Goal: Task Accomplishment & Management: Complete application form

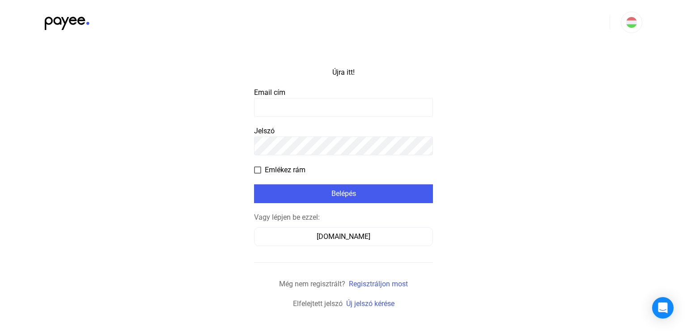
click at [296, 99] on input at bounding box center [343, 107] width 179 height 19
type input "**********"
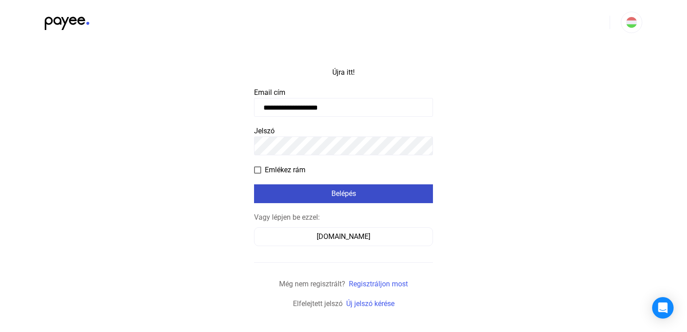
drag, startPoint x: 375, startPoint y: 200, endPoint x: 381, endPoint y: 199, distance: 5.9
click at [375, 199] on button "Belépés" at bounding box center [343, 193] width 179 height 19
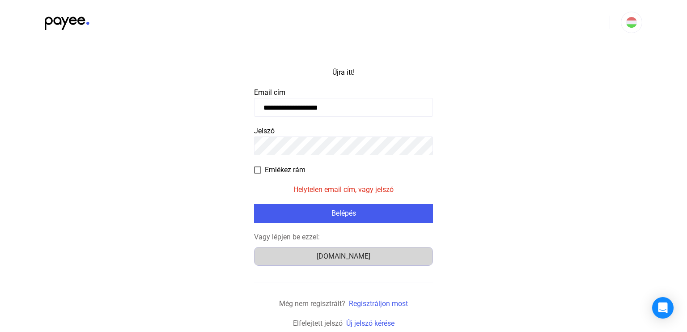
click at [336, 254] on font "[DOMAIN_NAME]" at bounding box center [344, 256] width 54 height 8
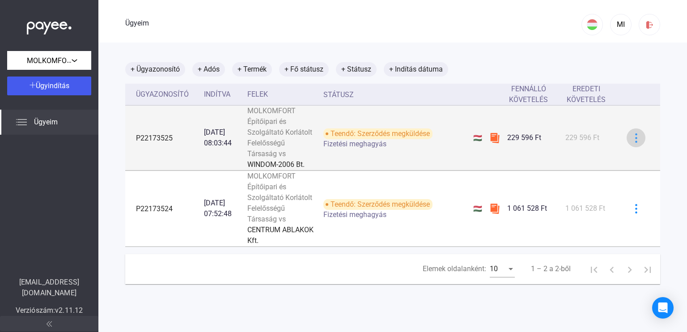
click at [631, 143] on img at bounding box center [635, 137] width 9 height 9
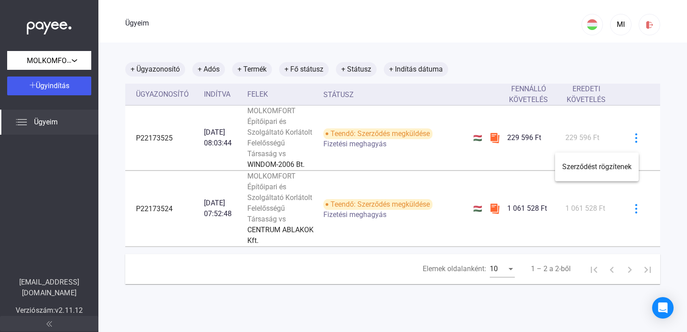
click at [604, 134] on div at bounding box center [343, 166] width 687 height 332
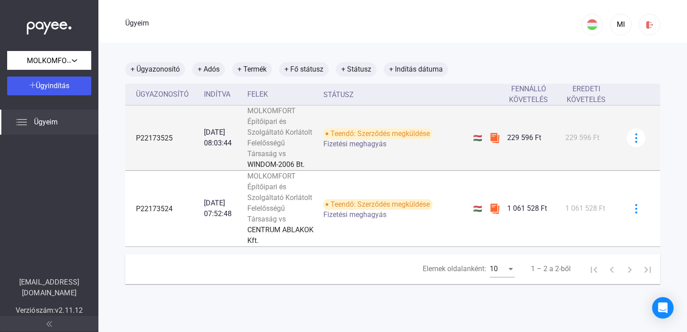
click at [606, 170] on td "229 596 Ft" at bounding box center [590, 138] width 57 height 65
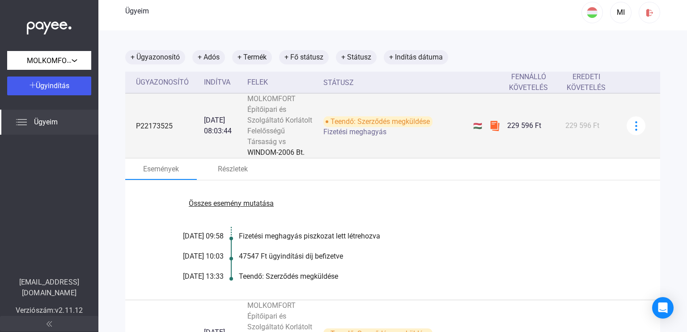
scroll to position [10, 0]
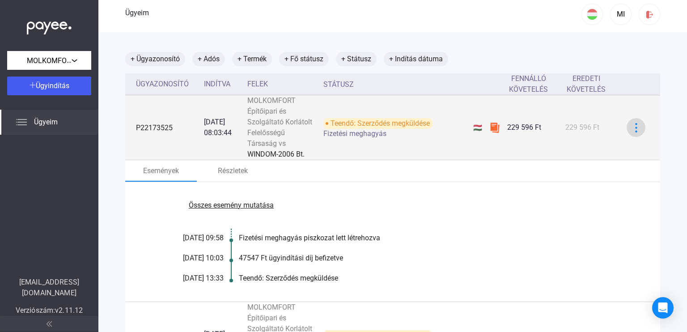
click at [631, 132] on img at bounding box center [635, 127] width 9 height 9
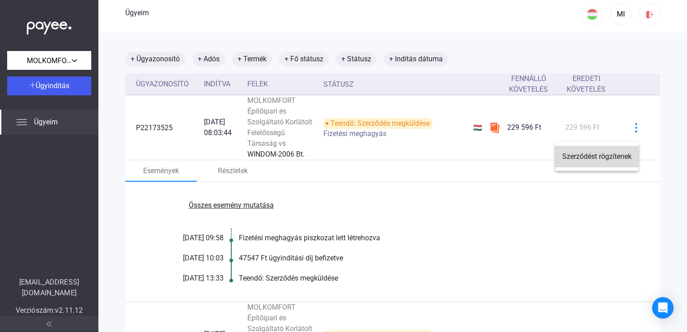
click at [620, 156] on font "Szerződést rögzítenek" at bounding box center [596, 156] width 69 height 8
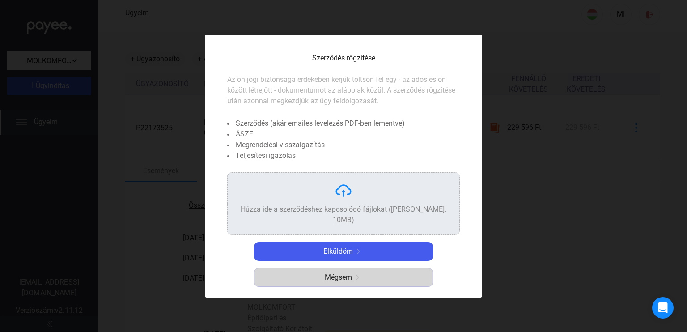
click at [349, 275] on font "Mégsem" at bounding box center [338, 277] width 27 height 8
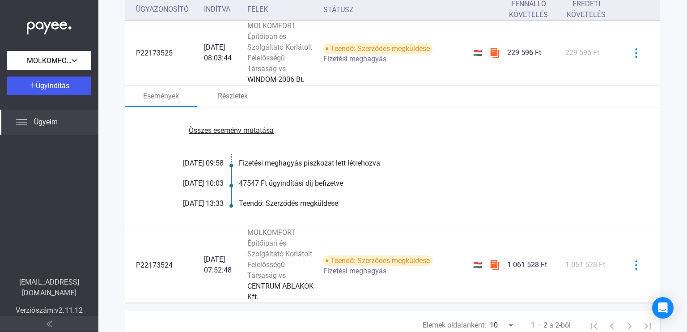
scroll to position [89, 0]
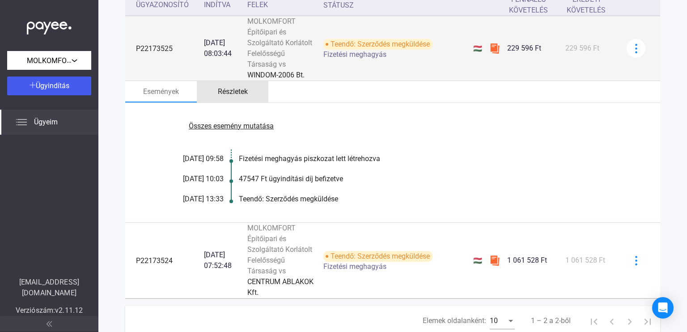
drag, startPoint x: 232, startPoint y: 102, endPoint x: 238, endPoint y: 105, distance: 7.2
click at [232, 96] on font "Részletek" at bounding box center [233, 91] width 30 height 8
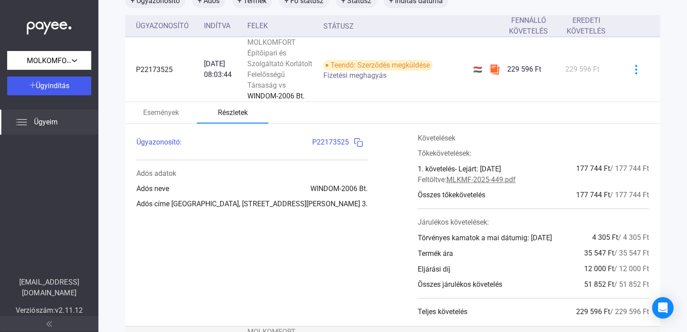
scroll to position [0, 0]
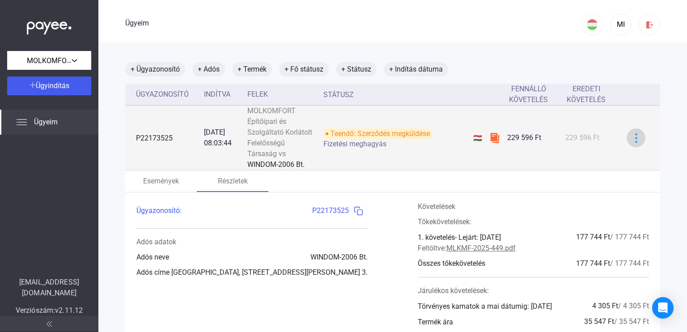
click at [634, 141] on div at bounding box center [635, 137] width 13 height 9
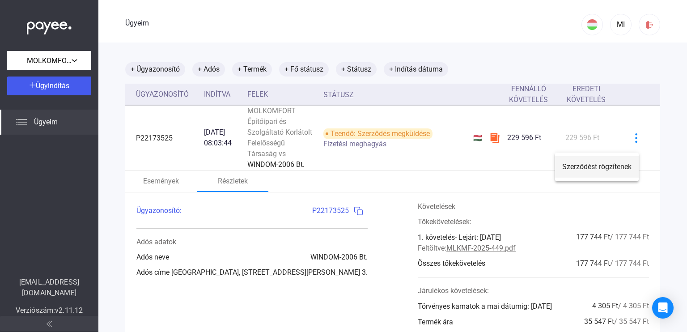
click at [601, 166] on font "Szerződést rögzítenek" at bounding box center [596, 166] width 69 height 8
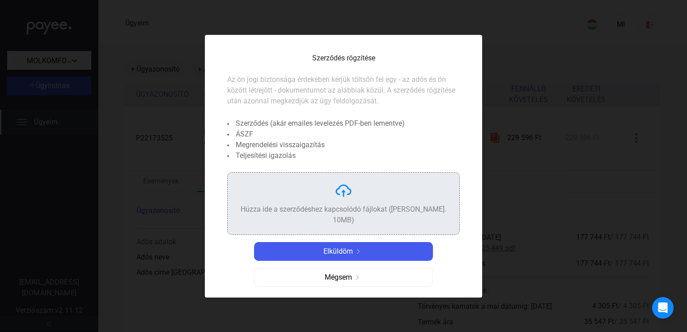
click at [346, 206] on div "Húzza ide a szerződéshez kapcsolódó fájlokat ([PERSON_NAME]. 10MB)" at bounding box center [343, 204] width 217 height 44
click at [348, 193] on img at bounding box center [343, 191] width 18 height 18
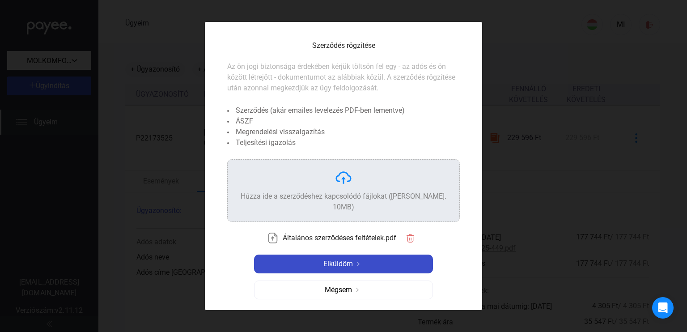
drag, startPoint x: 341, startPoint y: 256, endPoint x: 556, endPoint y: 108, distance: 261.1
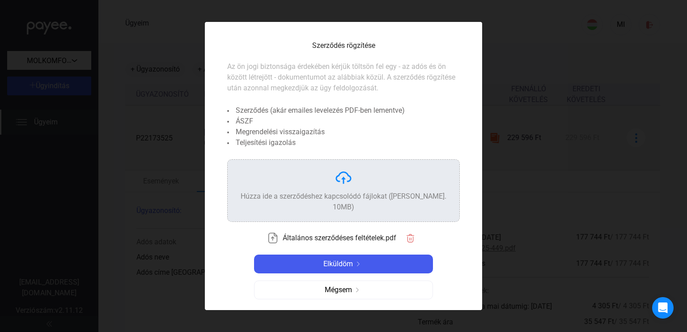
click at [342, 259] on font "Elküldöm" at bounding box center [338, 263] width 30 height 8
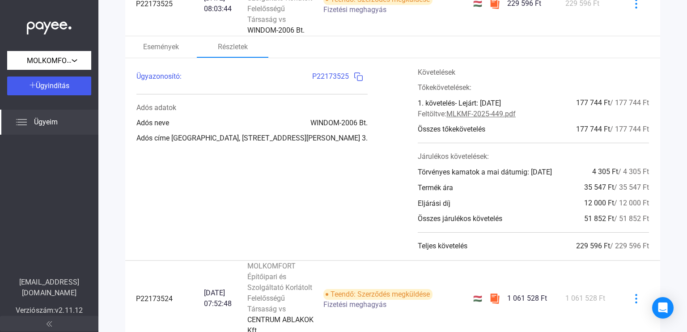
scroll to position [42, 0]
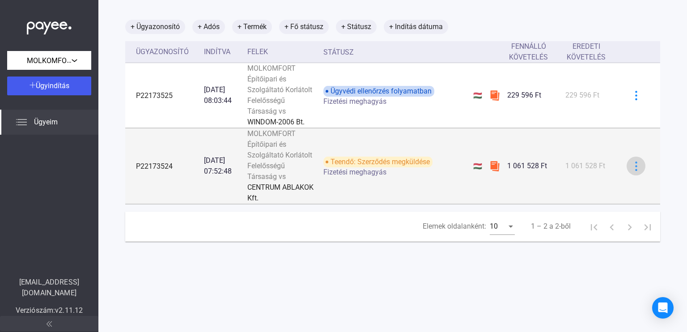
click at [631, 171] on img at bounding box center [635, 165] width 9 height 9
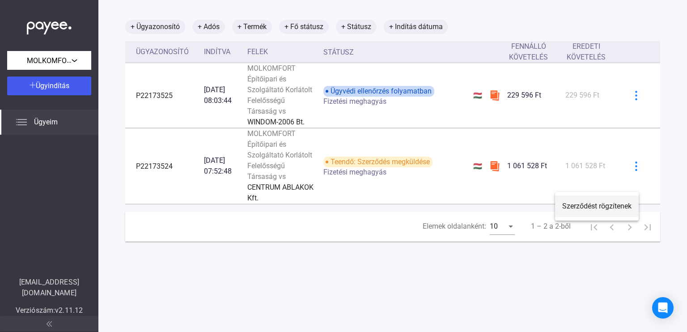
click at [595, 207] on font "Szerződést rögzítenek" at bounding box center [596, 206] width 69 height 8
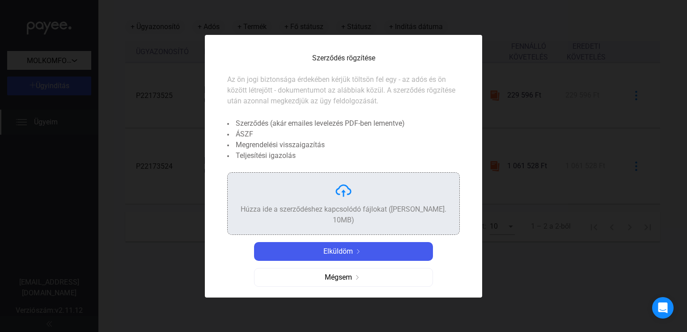
click at [373, 204] on div "Húzza ide a szerződéshez kapcsolódó fájlokat ([PERSON_NAME]. 10MB)" at bounding box center [343, 204] width 217 height 44
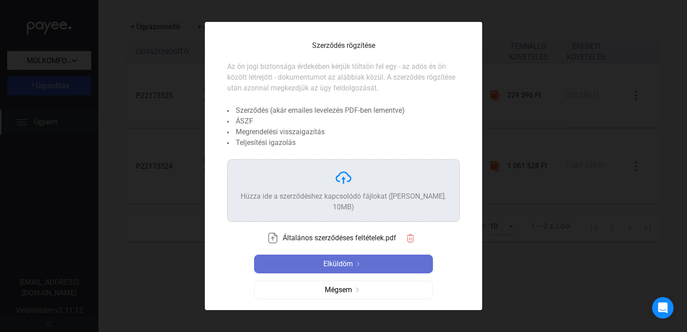
click at [356, 262] on img at bounding box center [358, 264] width 11 height 4
